Goal: Check status: Check status

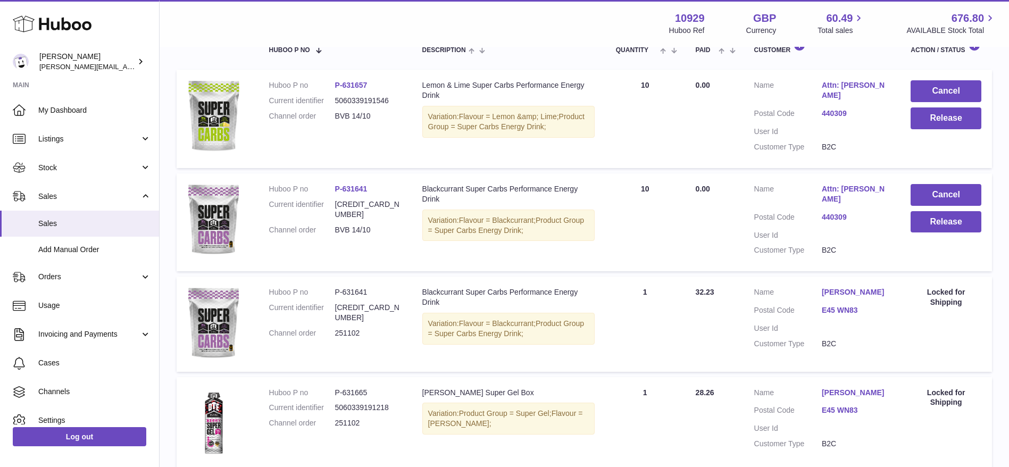
scroll to position [98, 0]
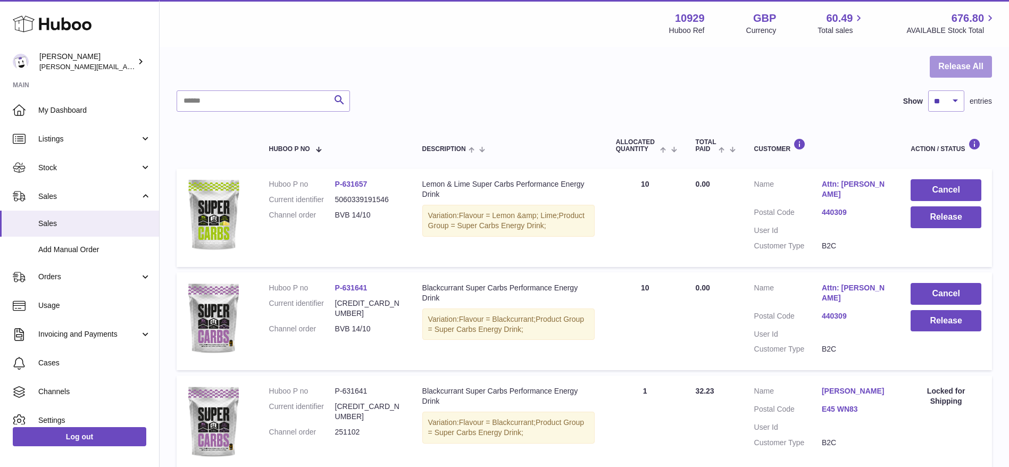
click at [954, 65] on button "Release All" at bounding box center [961, 67] width 62 height 22
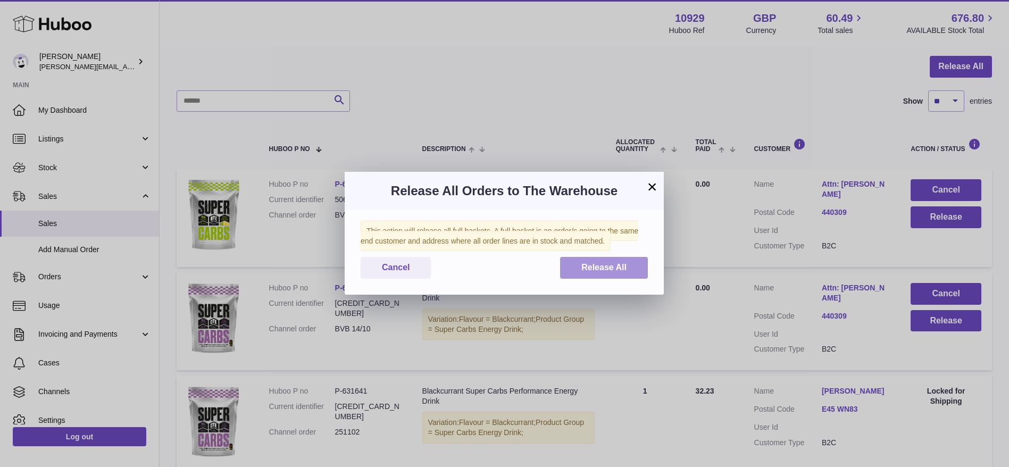
click at [573, 270] on button "Release All" at bounding box center [604, 268] width 88 height 22
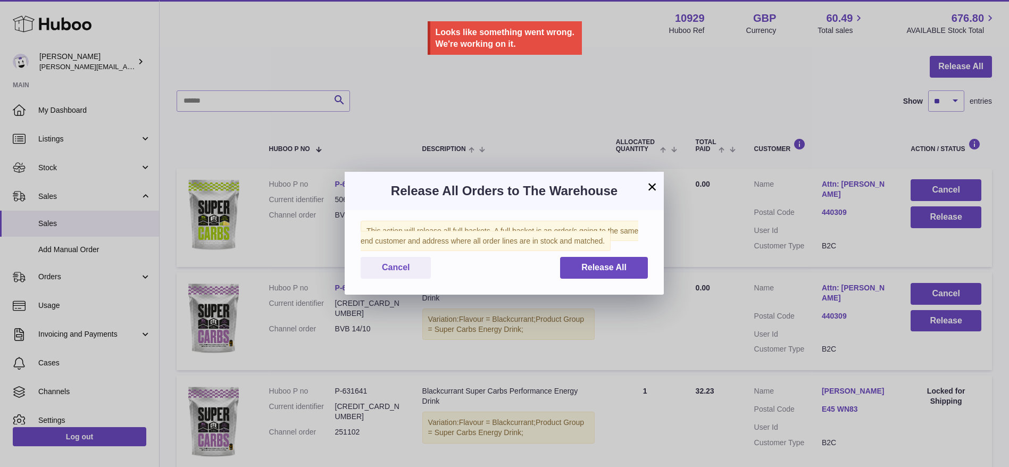
click at [539, 186] on h3 "Release All Orders to The Warehouse" at bounding box center [504, 190] width 287 height 17
click at [659, 174] on div "Release All Orders to The Warehouse" at bounding box center [504, 191] width 319 height 38
click at [650, 186] on button "×" at bounding box center [652, 186] width 13 height 13
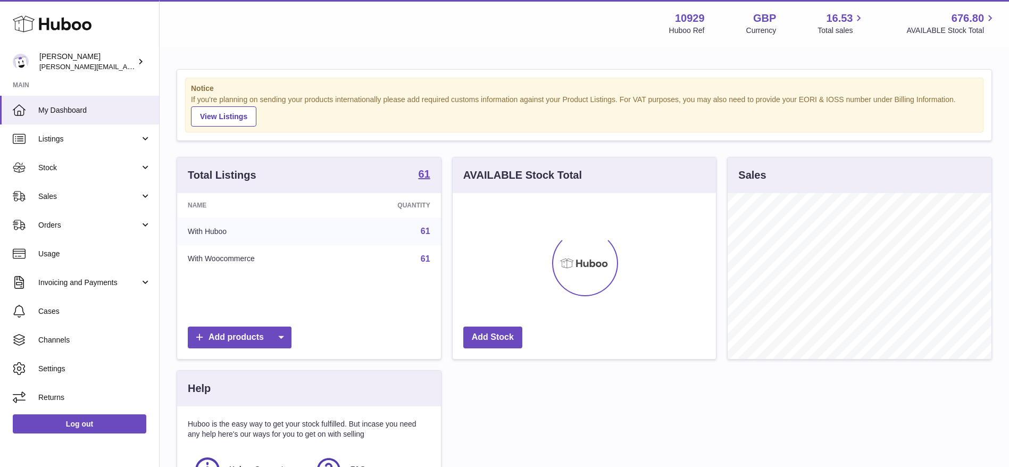
scroll to position [166, 263]
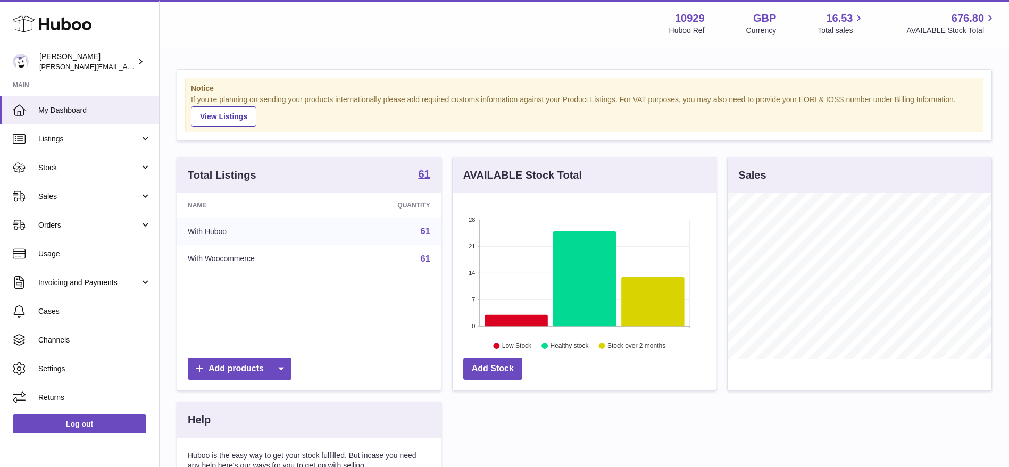
click at [198, 453] on p "Huboo is the easy way to get your stock fulfilled. But incase you need any help…" at bounding box center [309, 460] width 242 height 20
click at [73, 163] on span "Stock" at bounding box center [89, 168] width 102 height 10
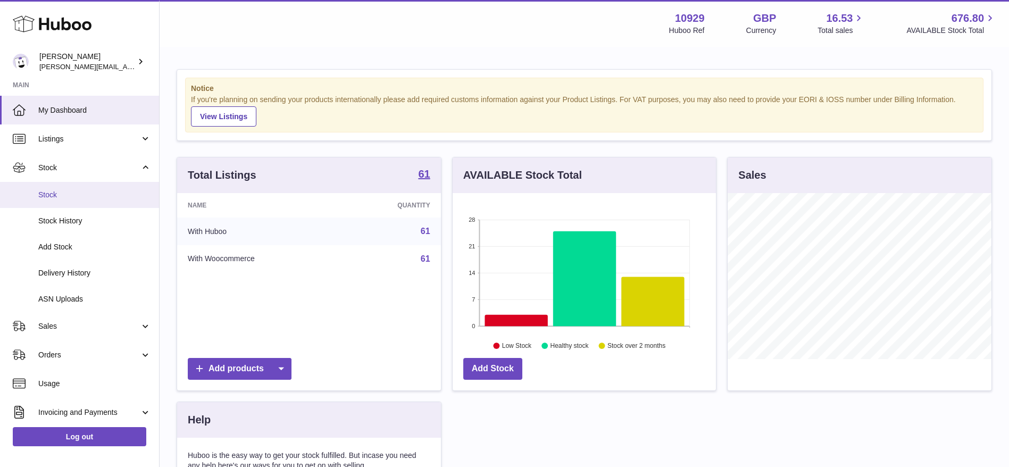
click at [83, 190] on span "Stock" at bounding box center [94, 195] width 113 height 10
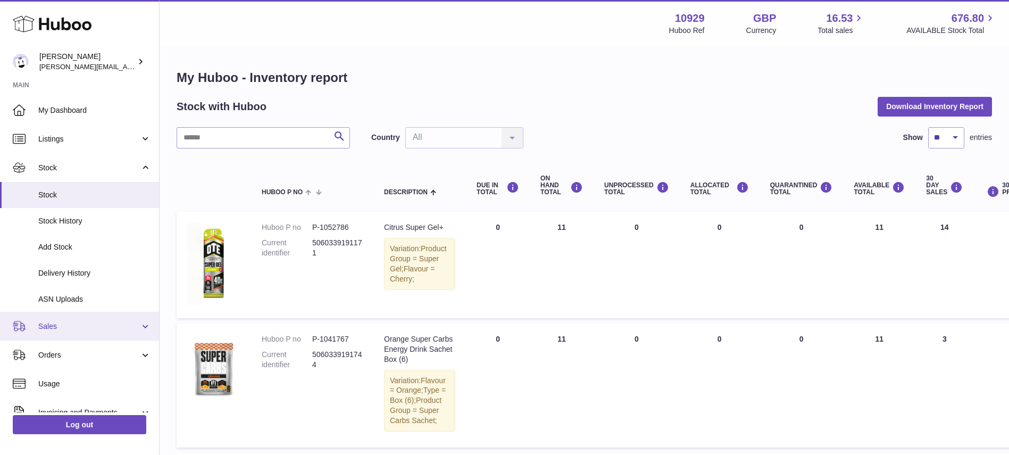
click at [41, 315] on link "Sales" at bounding box center [79, 326] width 159 height 29
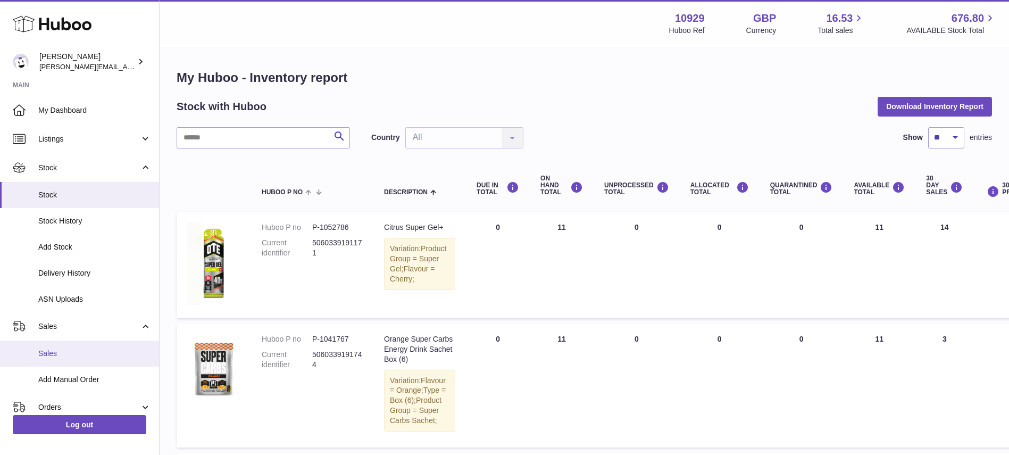
click at [63, 354] on span "Sales" at bounding box center [94, 353] width 113 height 10
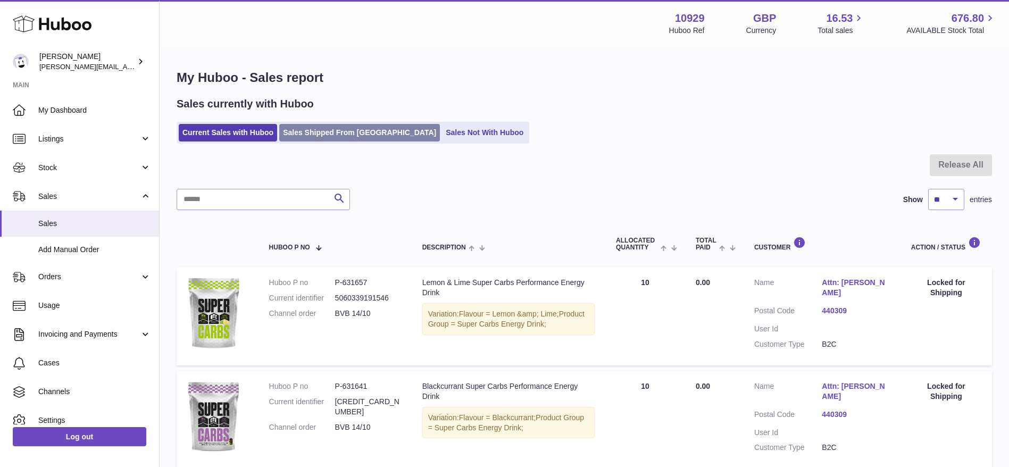
click at [321, 132] on link "Sales Shipped From Huboo" at bounding box center [359, 133] width 161 height 18
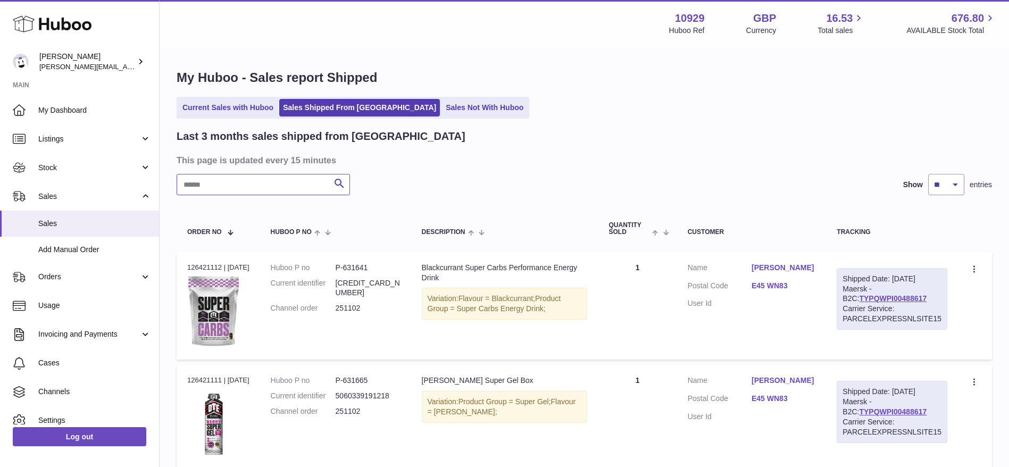
click at [241, 180] on input "text" at bounding box center [263, 184] width 173 height 21
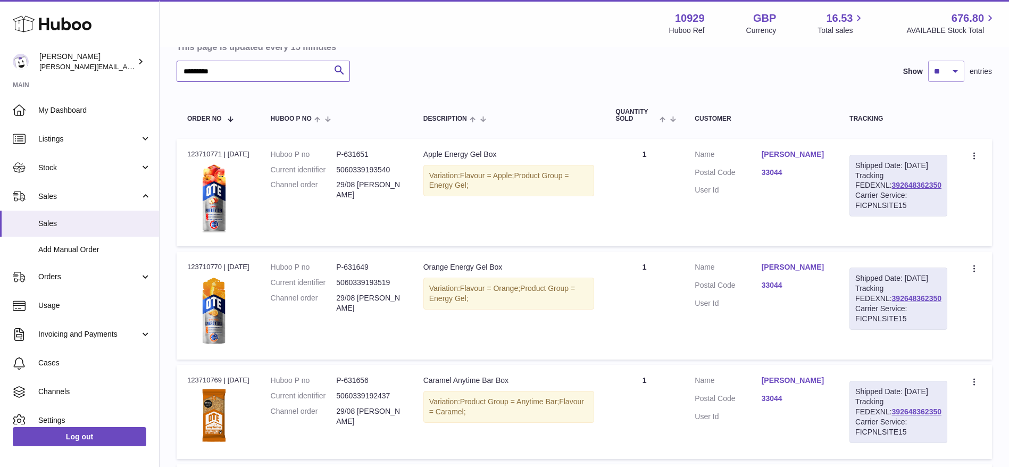
scroll to position [118, 0]
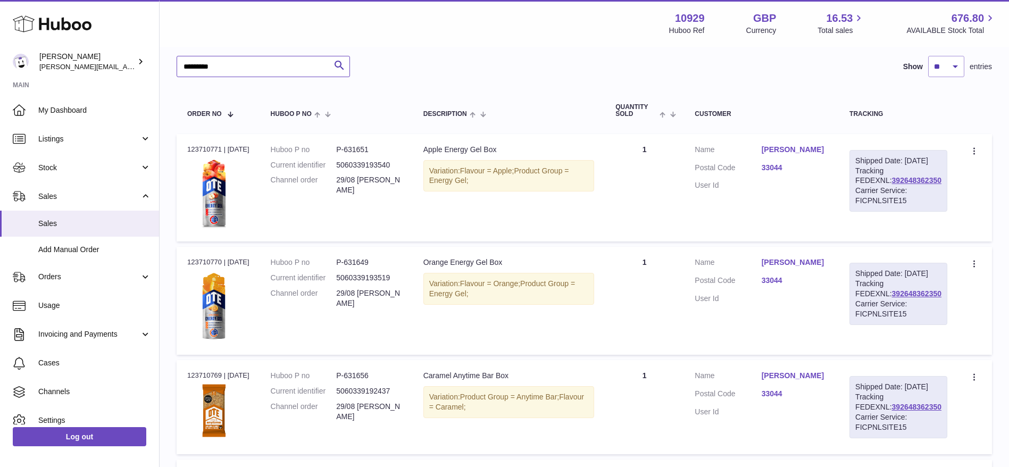
type input "*********"
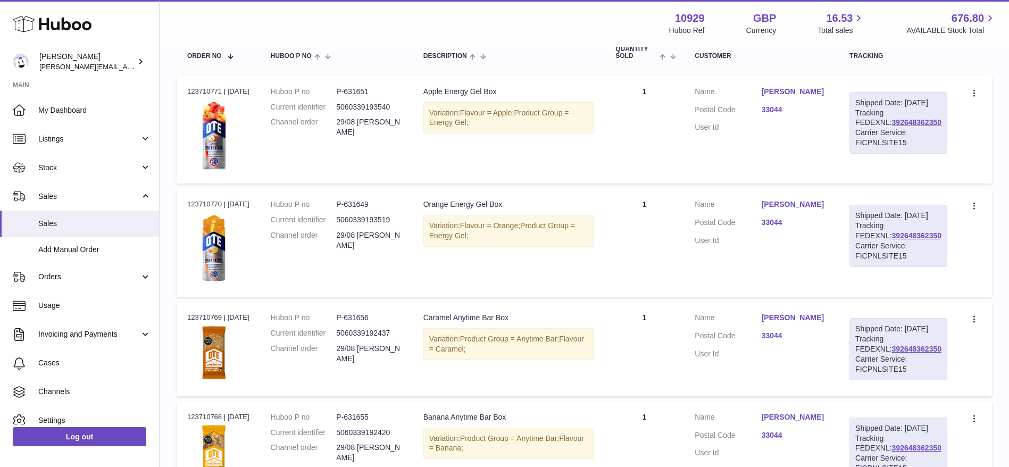
scroll to position [177, 0]
click at [897, 239] on link "392648362350" at bounding box center [916, 235] width 49 height 9
